Goal: Task Accomplishment & Management: Manage account settings

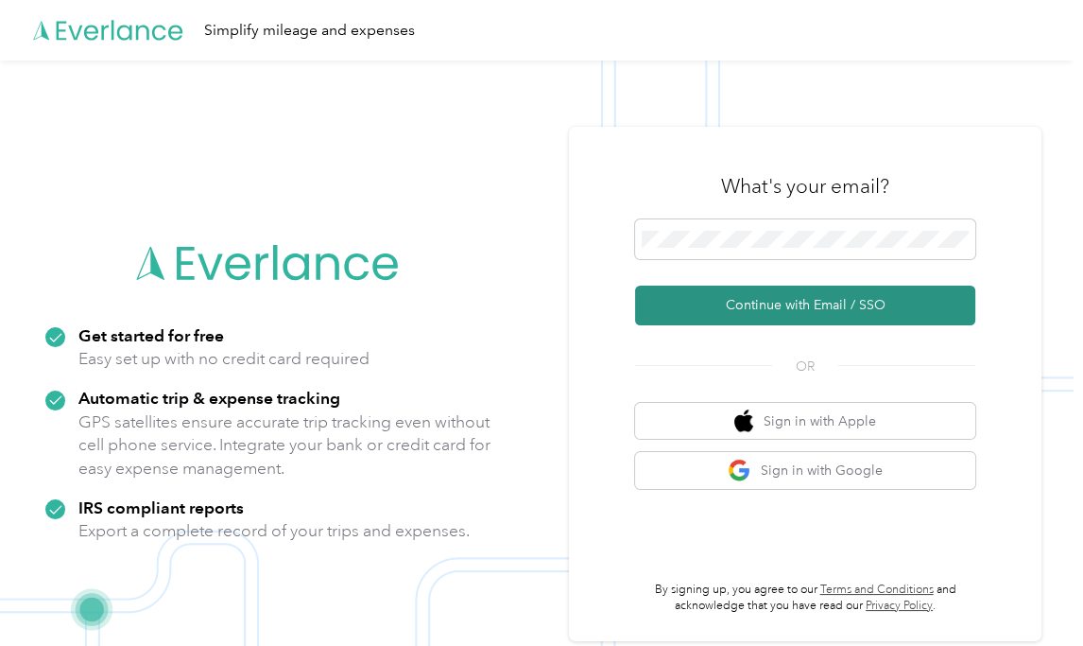
click at [786, 304] on button "Continue with Email / SSO" at bounding box center [805, 305] width 340 height 40
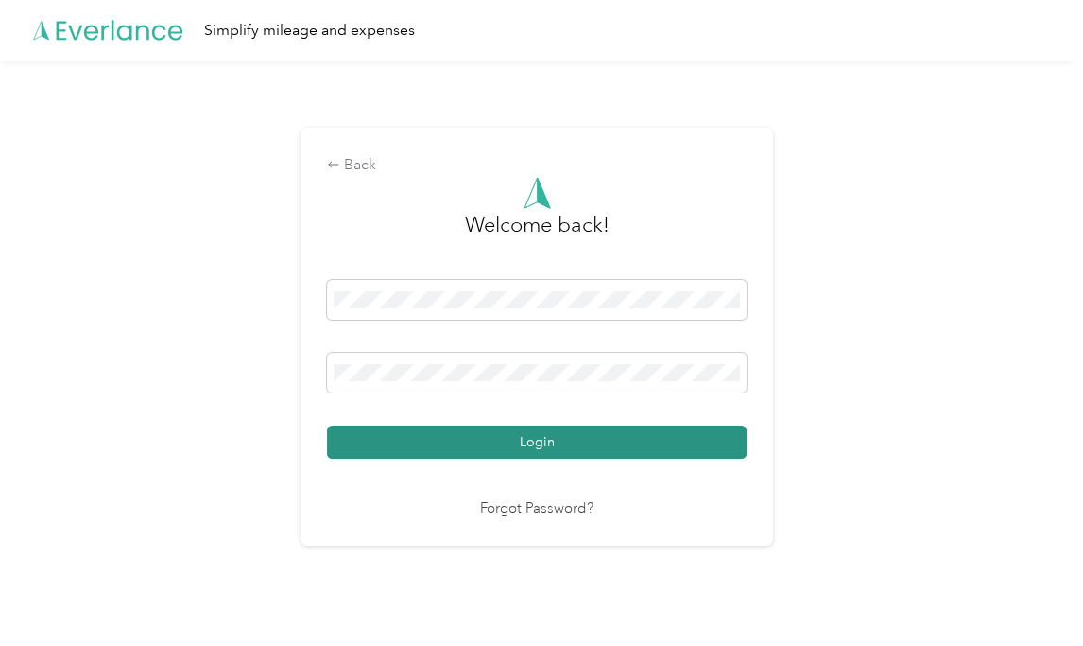
click at [636, 431] on button "Login" at bounding box center [537, 441] width 420 height 33
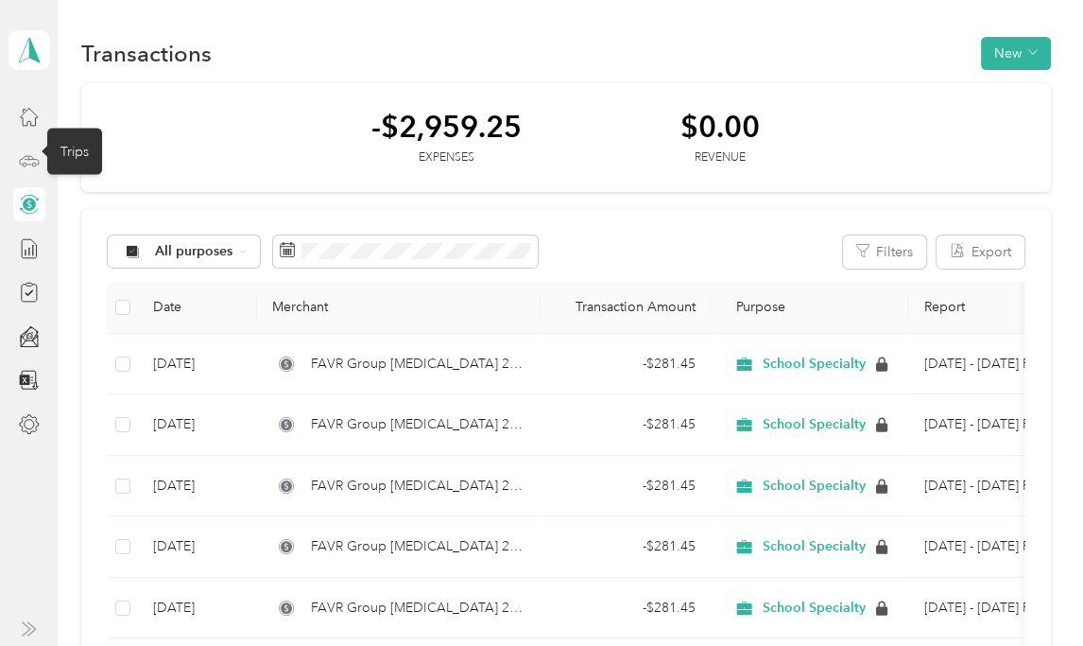
click at [19, 158] on icon at bounding box center [29, 160] width 21 height 21
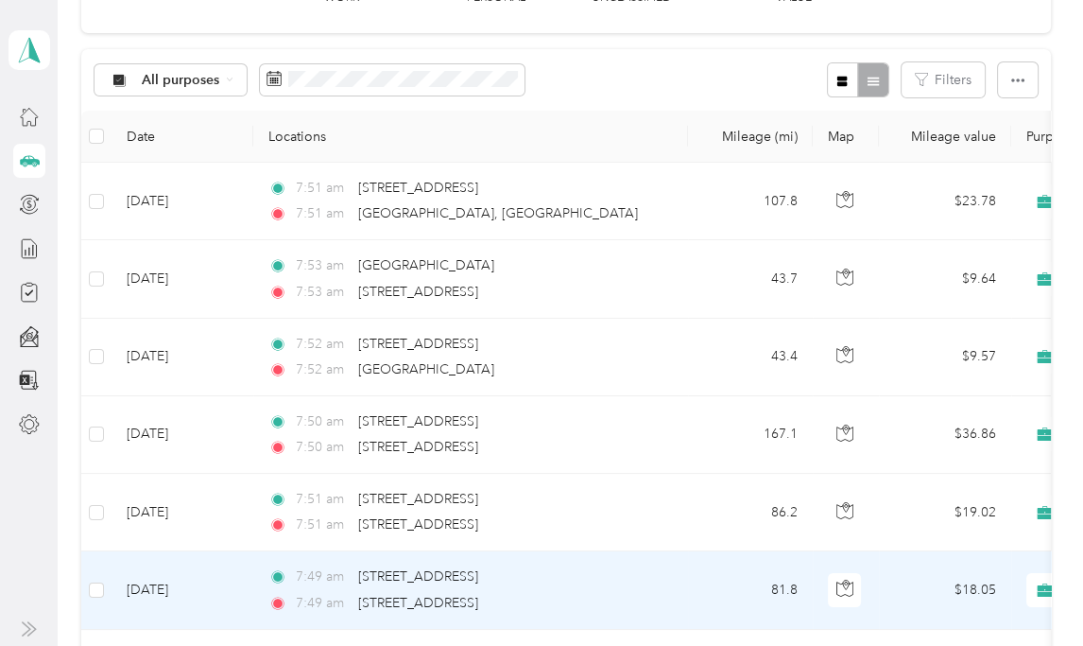
scroll to position [94, 0]
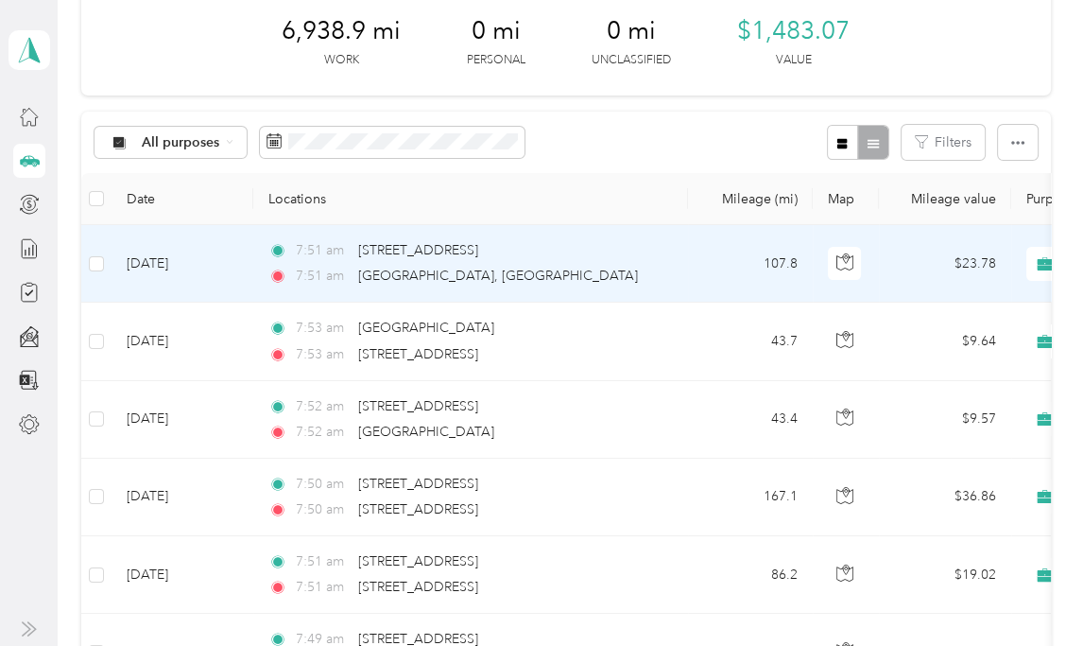
click at [197, 264] on td "[DATE]" at bounding box center [183, 264] width 142 height 78
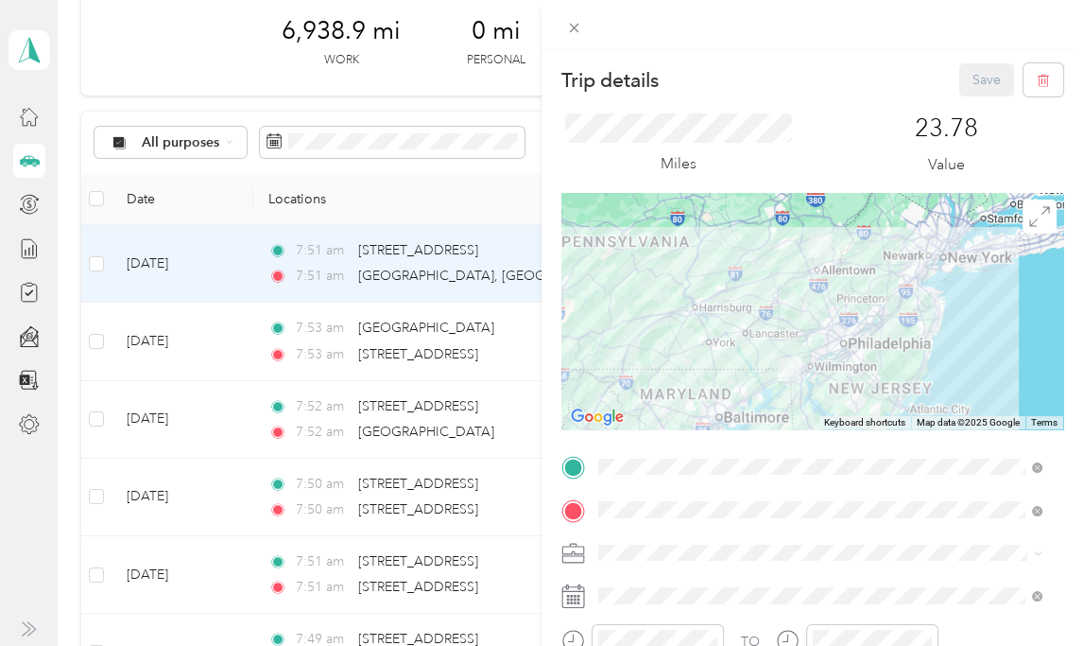
scroll to position [94, 0]
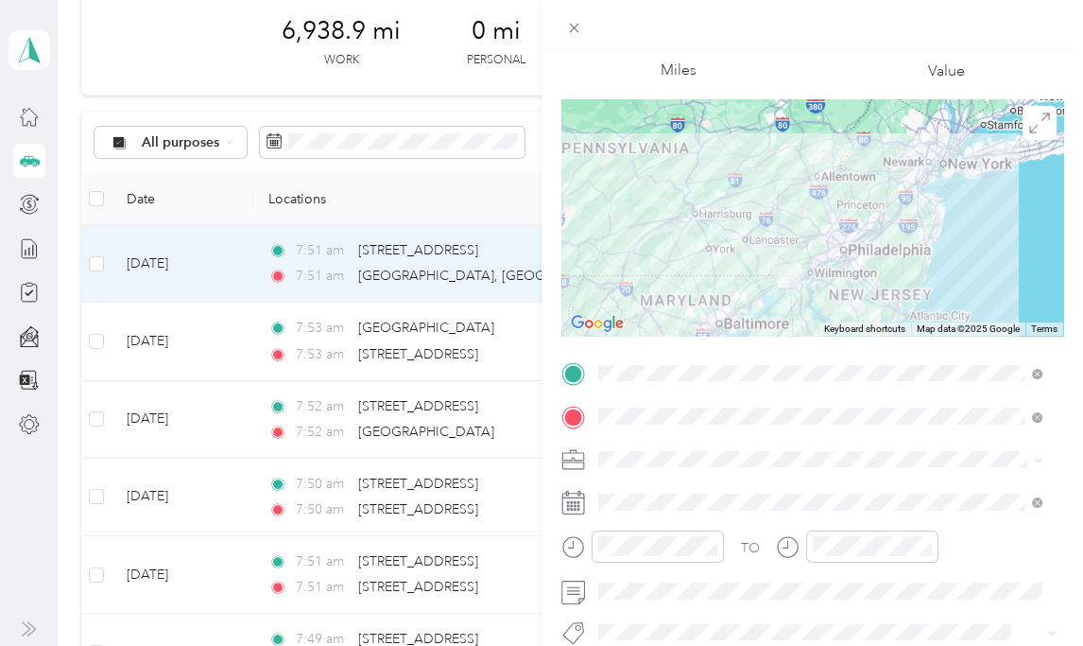
click at [575, 60] on div "Miles" at bounding box center [678, 51] width 234 height 62
click at [572, 67] on div "Miles" at bounding box center [678, 51] width 234 height 62
click at [577, 29] on icon at bounding box center [574, 28] width 9 height 9
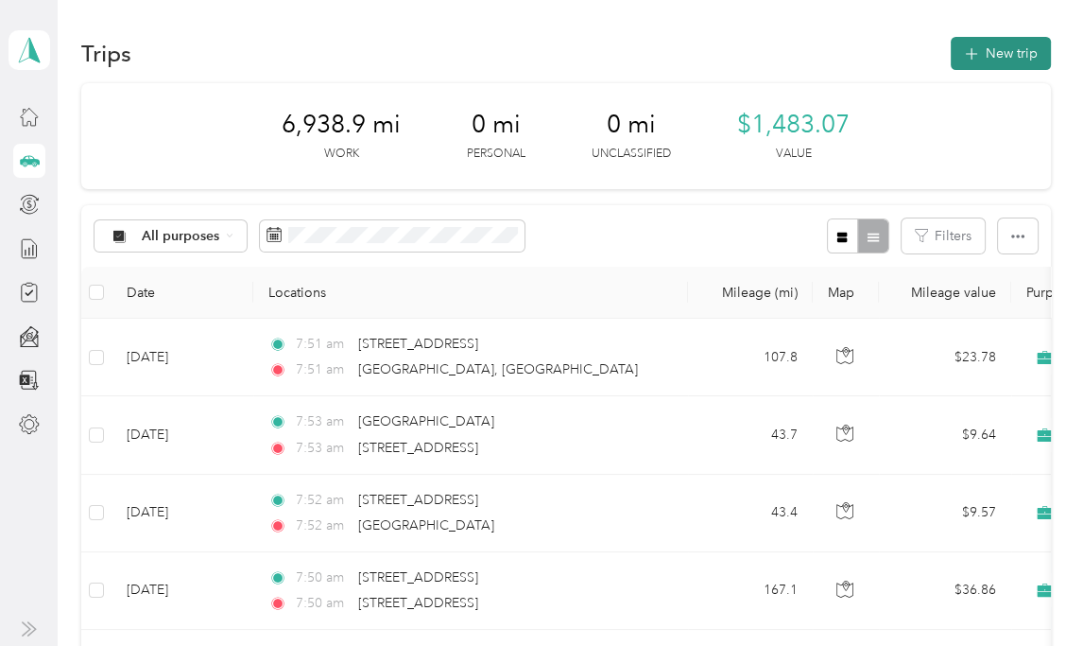
click at [996, 55] on button "New trip" at bounding box center [1001, 53] width 100 height 33
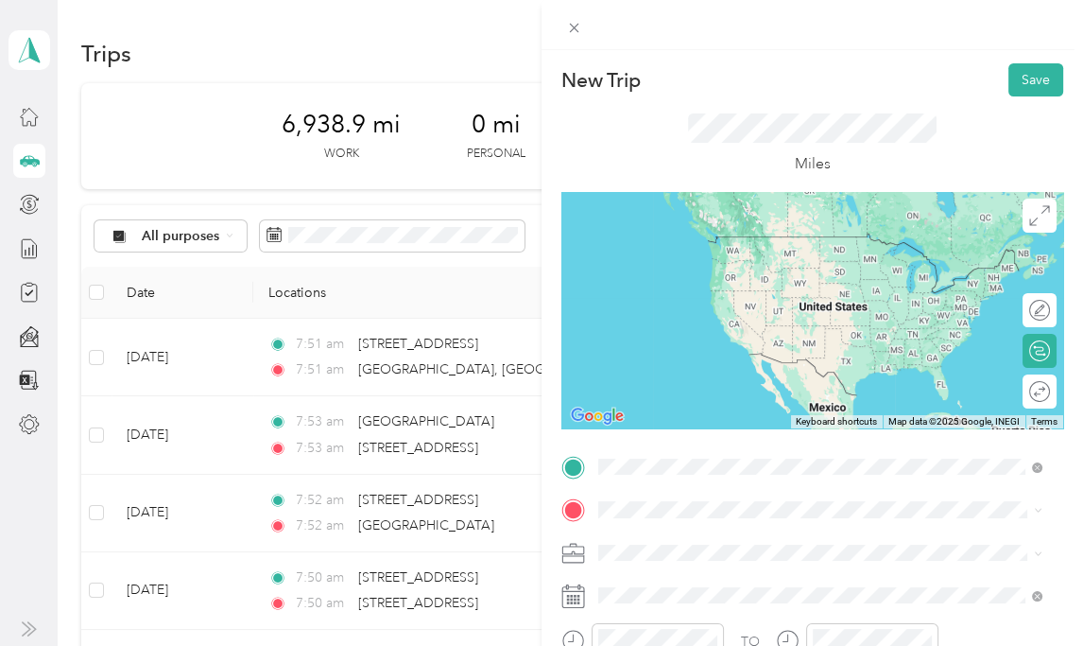
click at [684, 303] on span "[STREET_ADDRESS][US_STATE]" at bounding box center [727, 294] width 189 height 17
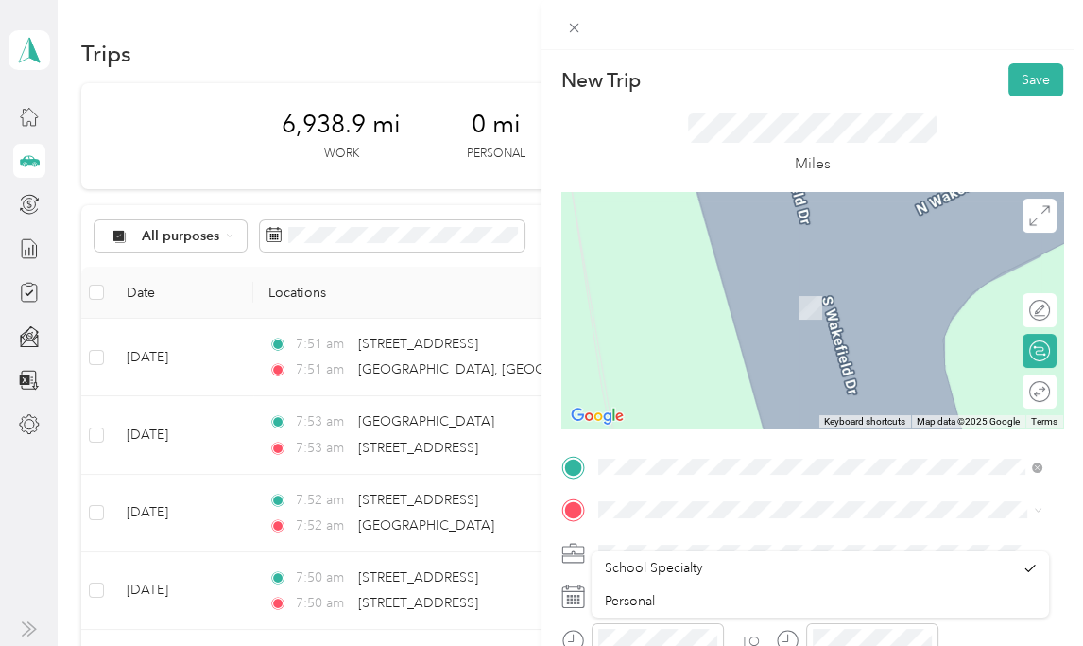
scroll to position [94, 0]
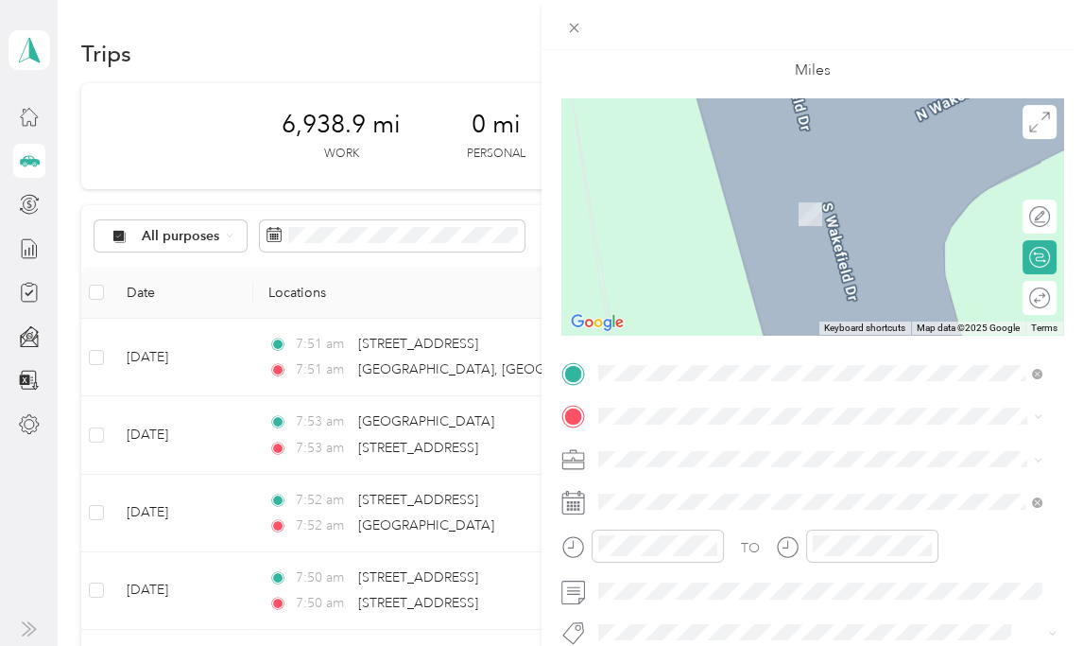
click at [682, 492] on span "[STREET_ADDRESS][US_STATE]" at bounding box center [727, 483] width 189 height 17
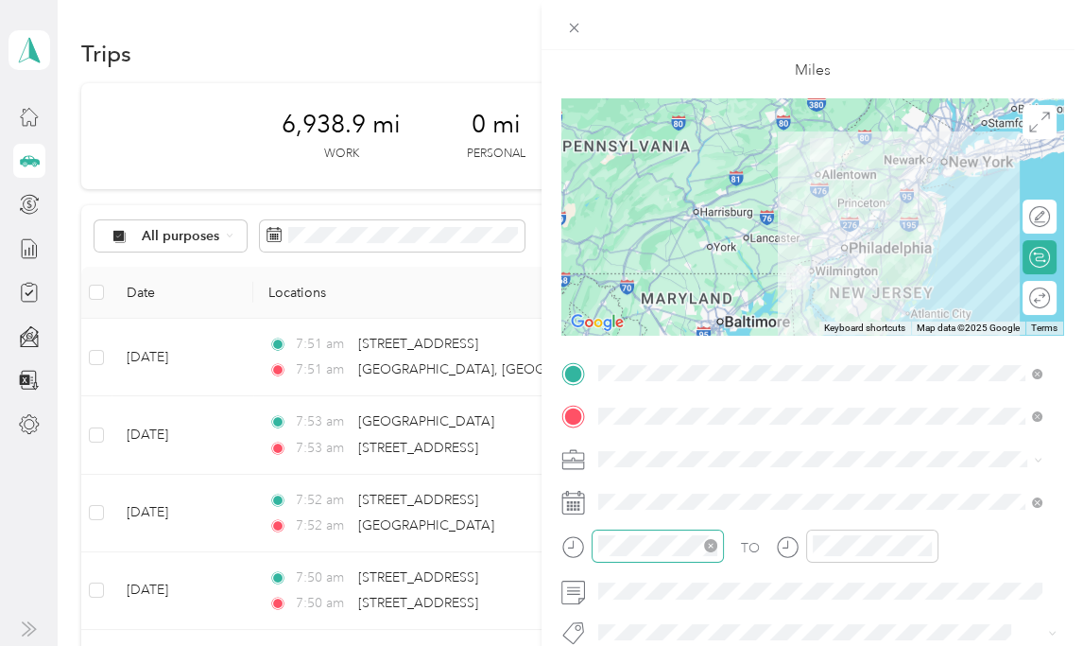
scroll to position [188, 0]
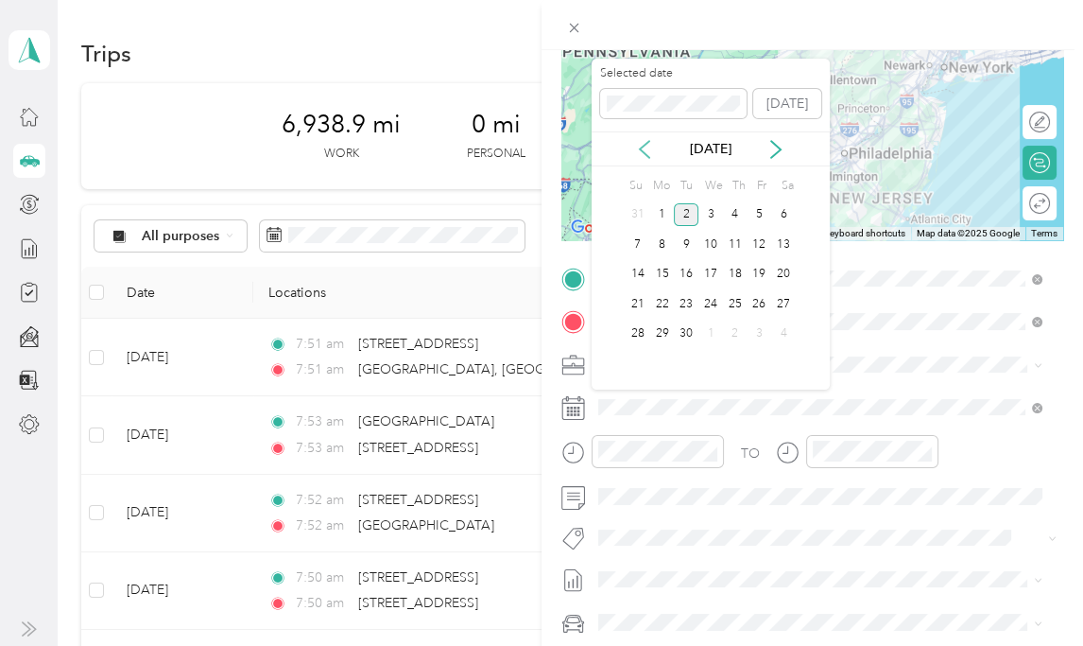
click at [646, 143] on icon at bounding box center [644, 149] width 9 height 17
click at [667, 272] on div "11" at bounding box center [662, 275] width 25 height 24
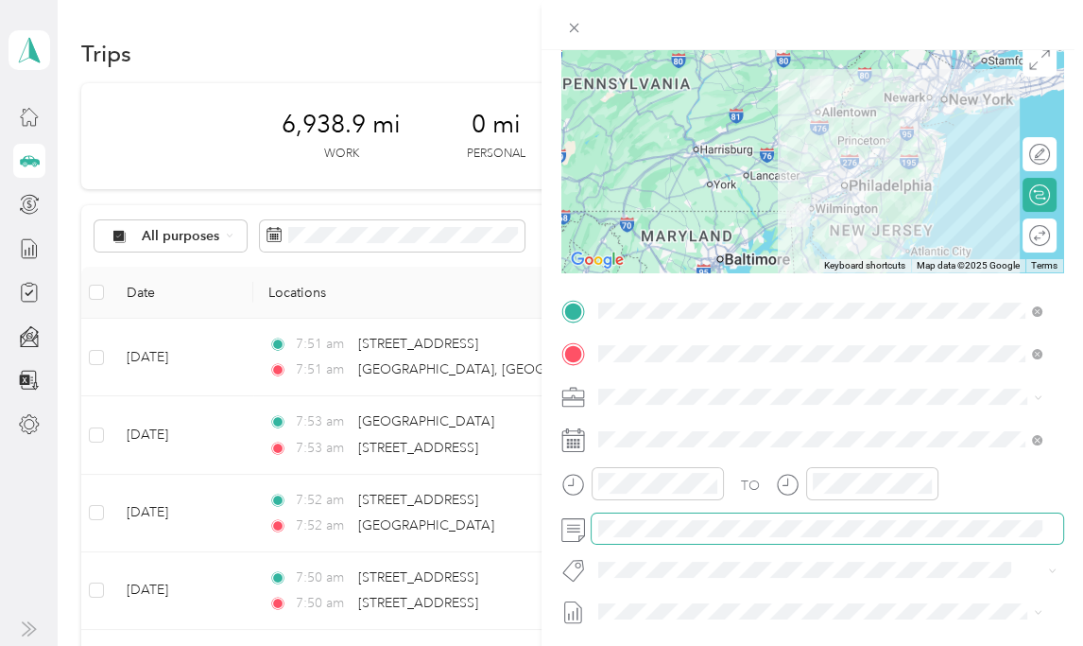
scroll to position [0, 0]
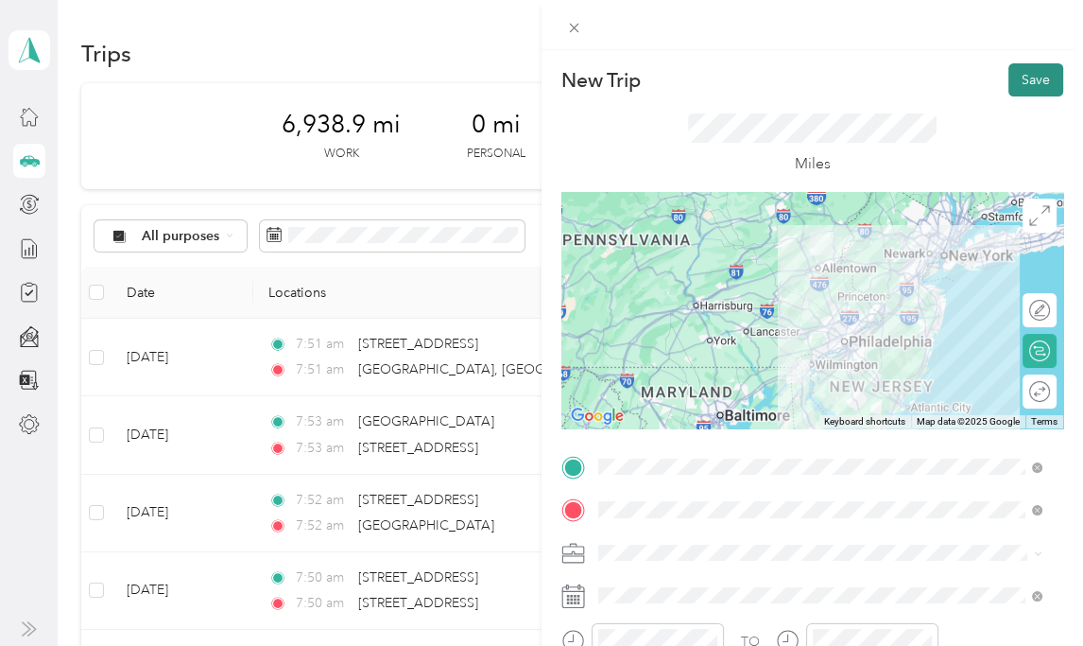
click at [1012, 82] on button "Save" at bounding box center [1036, 79] width 55 height 33
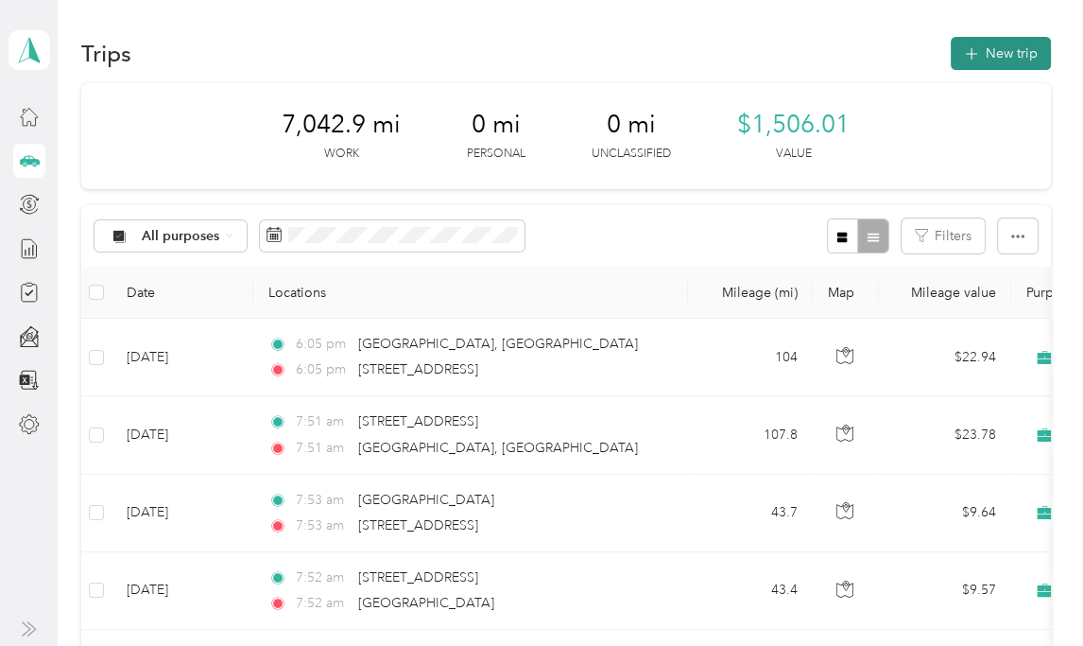
click at [996, 60] on button "New trip" at bounding box center [1001, 53] width 100 height 33
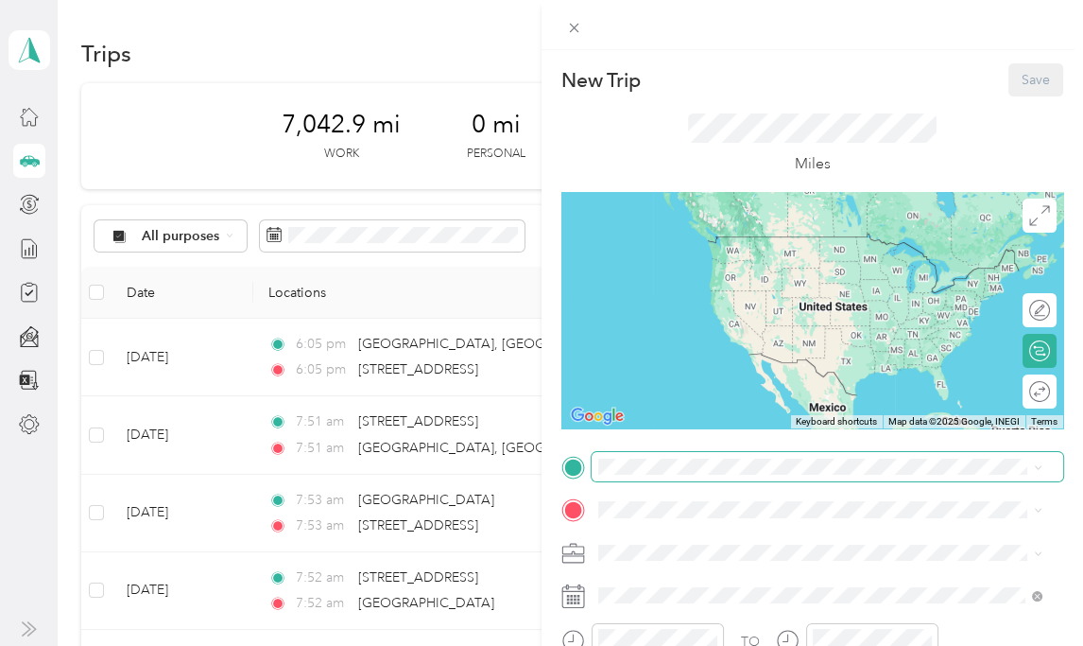
click at [706, 476] on span at bounding box center [828, 466] width 472 height 29
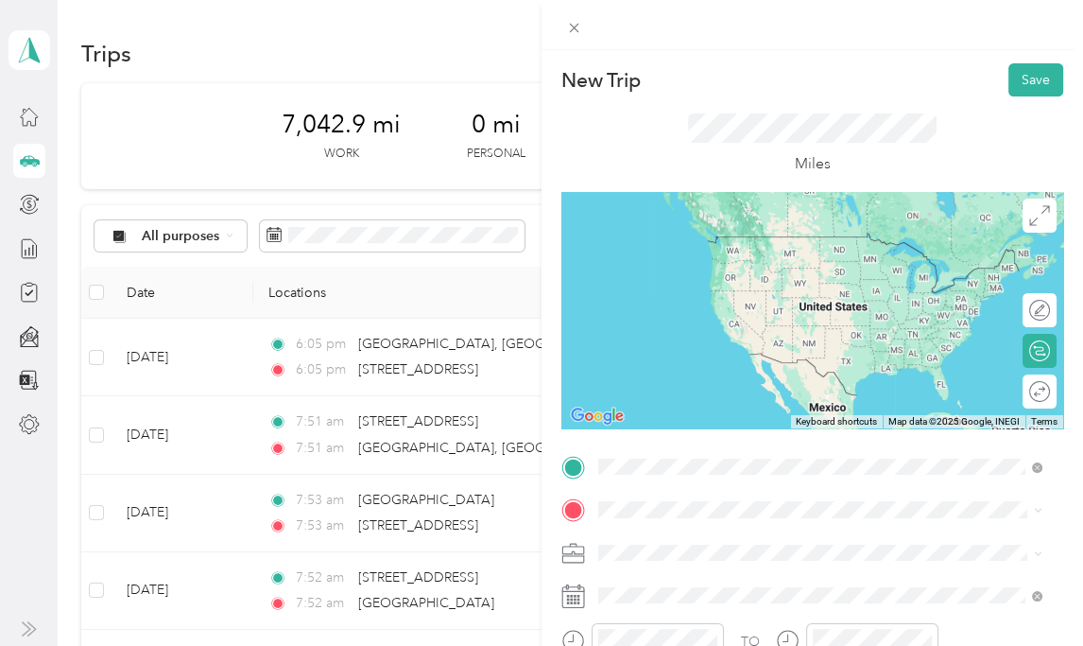
click at [689, 544] on span "[STREET_ADDRESS][US_STATE]" at bounding box center [727, 535] width 189 height 17
